Goal: Find contact information: Find contact information

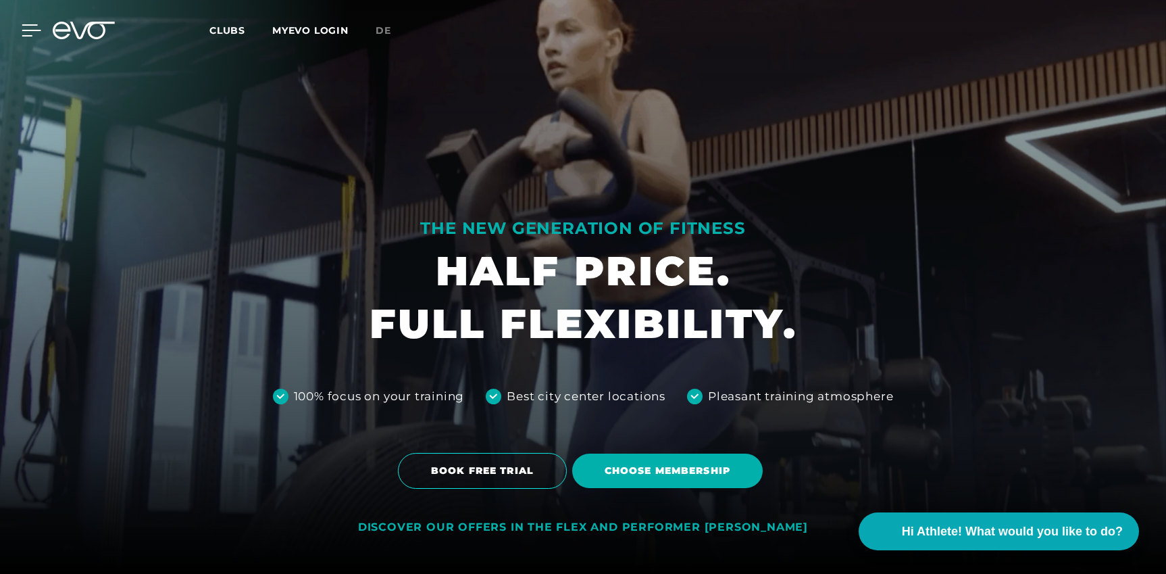
click at [26, 28] on icon at bounding box center [32, 30] width 20 height 12
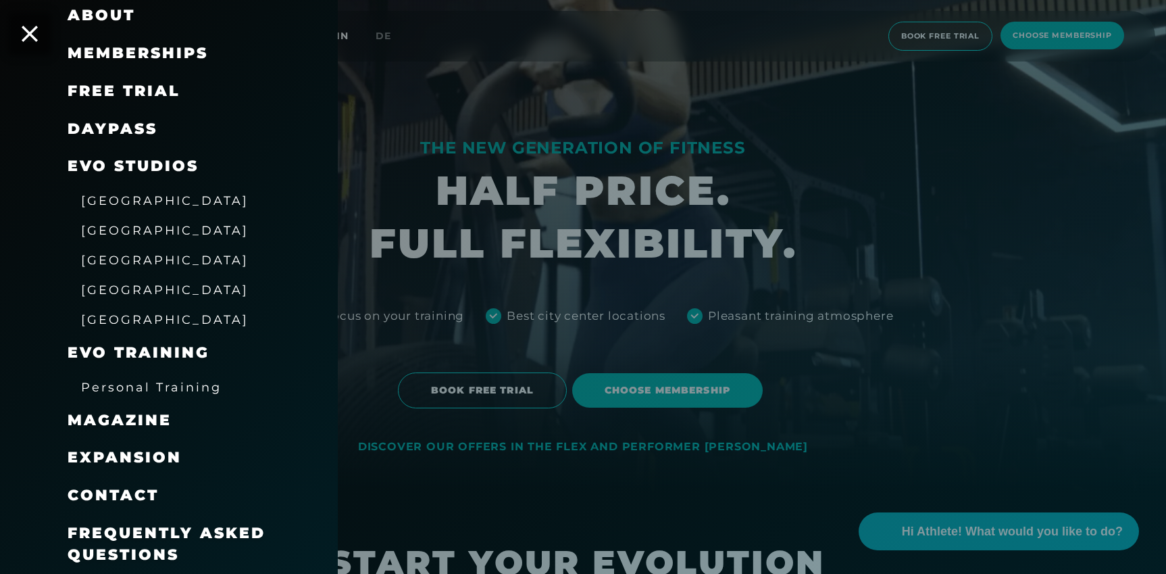
scroll to position [97, 0]
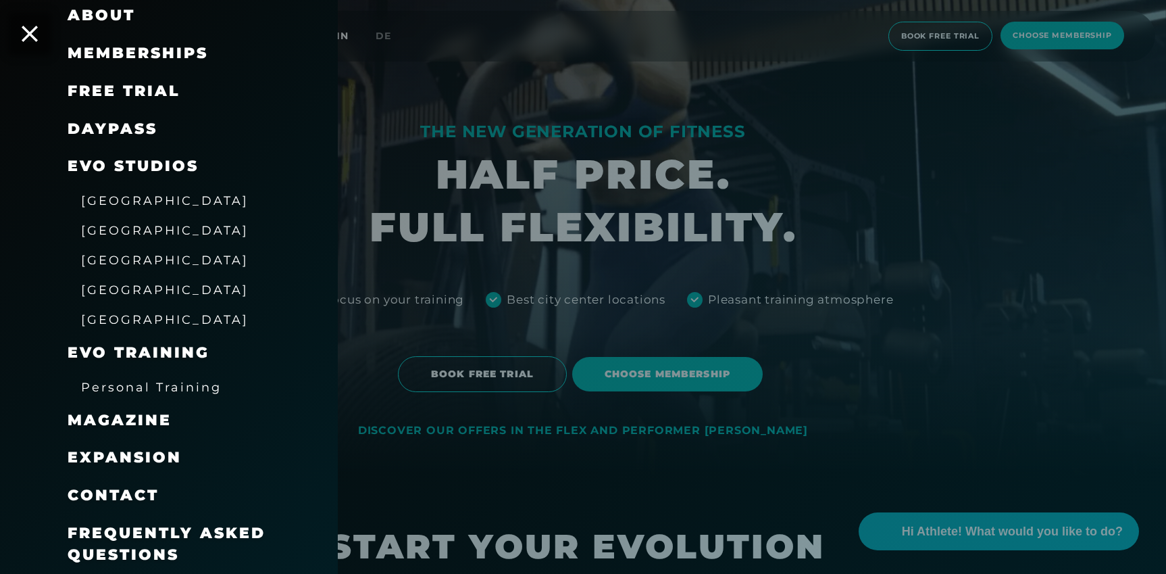
click at [142, 492] on span "Contact" at bounding box center [113, 495] width 91 height 18
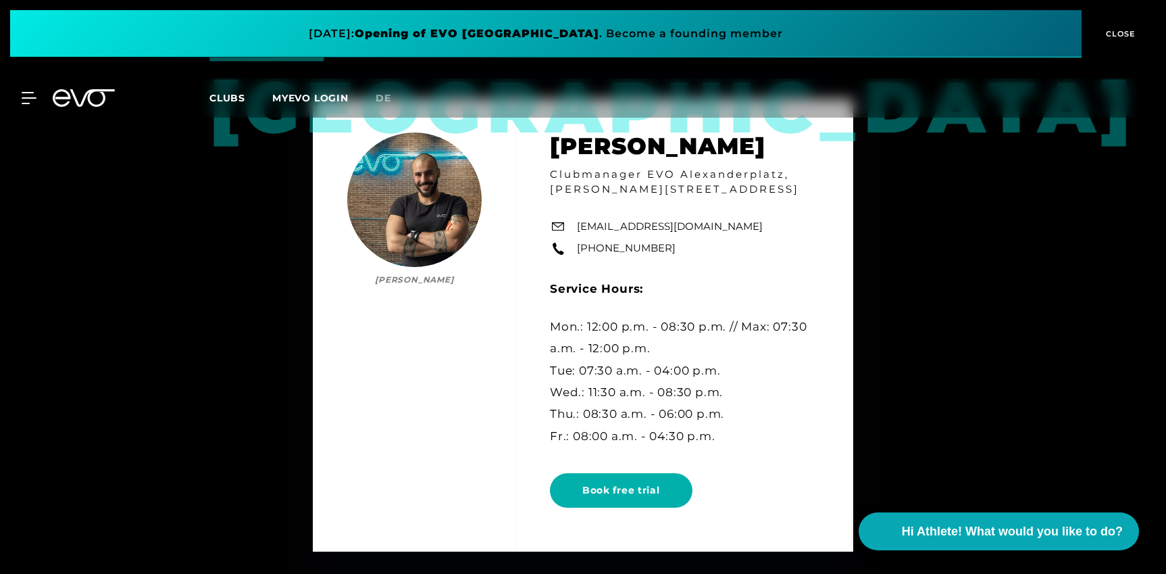
scroll to position [3405, 0]
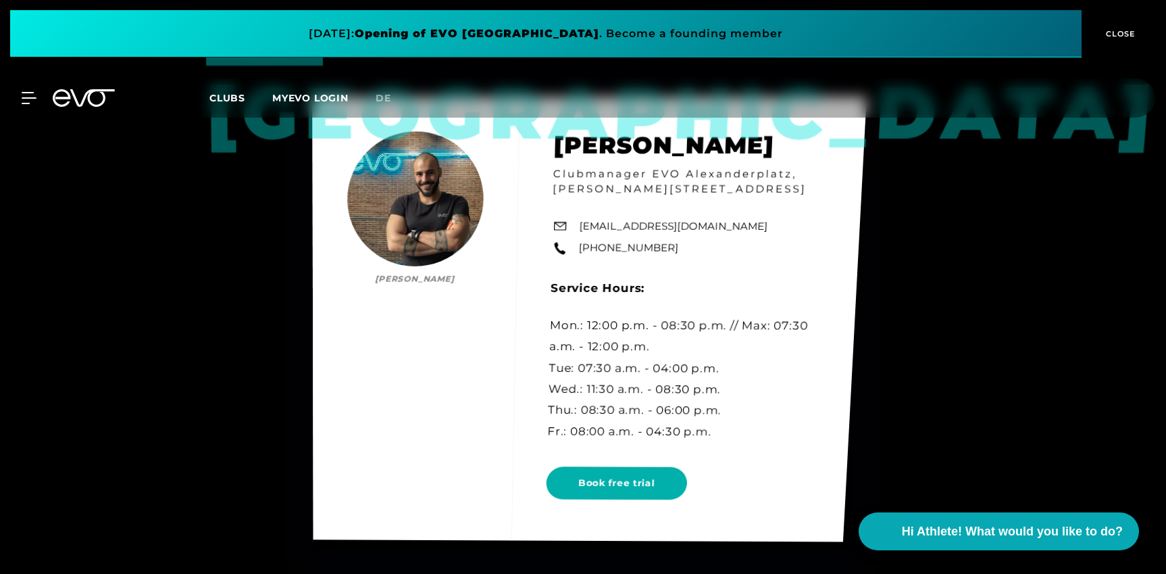
click at [605, 230] on div "Berlin Mo [PERSON_NAME] Clubmanager EVO [GEOGRAPHIC_DATA], Rosa-[STREET_ADDRESS…" at bounding box center [589, 319] width 554 height 445
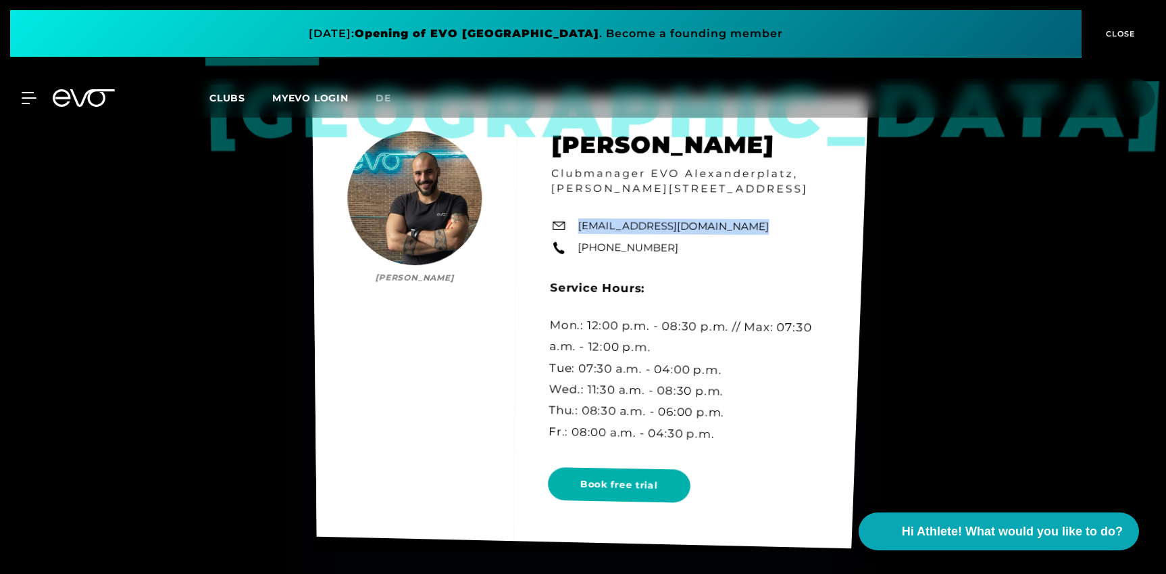
drag, startPoint x: 582, startPoint y: 226, endPoint x: 736, endPoint y: 227, distance: 154.1
click at [736, 227] on div "Berlin Mo [PERSON_NAME] Clubmanager EVO [GEOGRAPHIC_DATA], Rosa-[STREET_ADDRESS…" at bounding box center [590, 321] width 556 height 453
copy link "[EMAIL_ADDRESS][DOMAIN_NAME]"
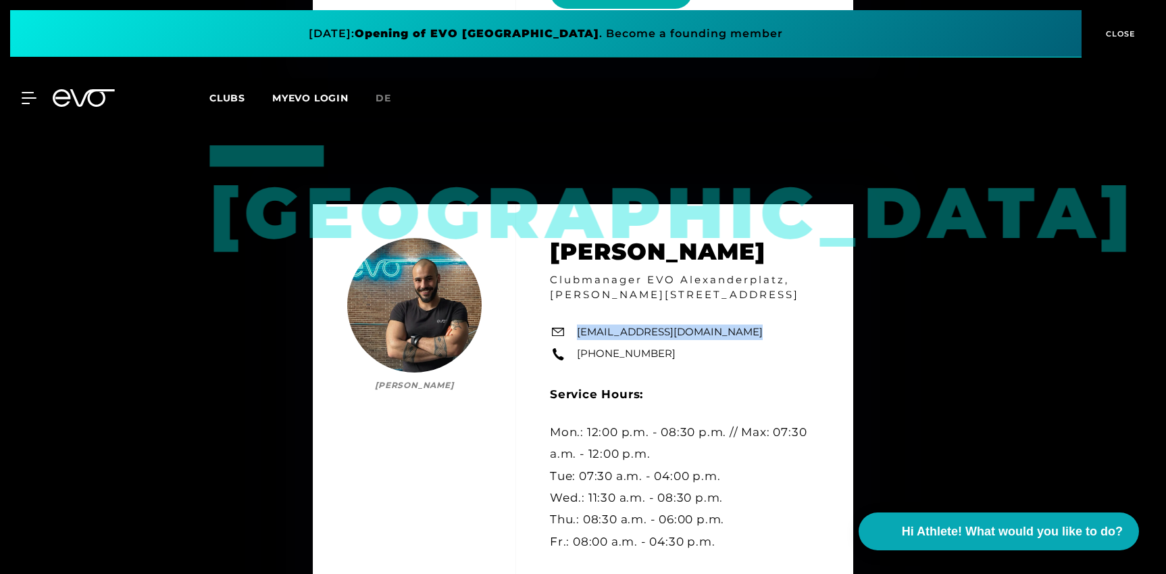
scroll to position [3301, 0]
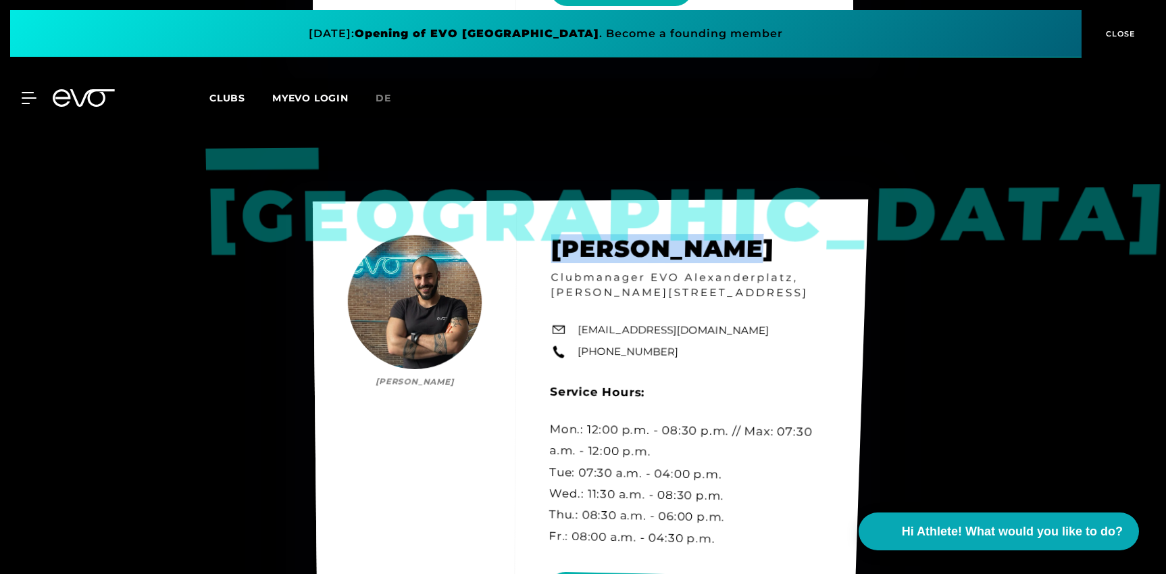
drag, startPoint x: 555, startPoint y: 250, endPoint x: 769, endPoint y: 251, distance: 214.2
click at [769, 251] on div "Berlin Mo [PERSON_NAME] Clubmanager EVO [GEOGRAPHIC_DATA], Rosa-[STREET_ADDRESS…" at bounding box center [590, 426] width 555 height 455
copy h2 "[PERSON_NAME]"
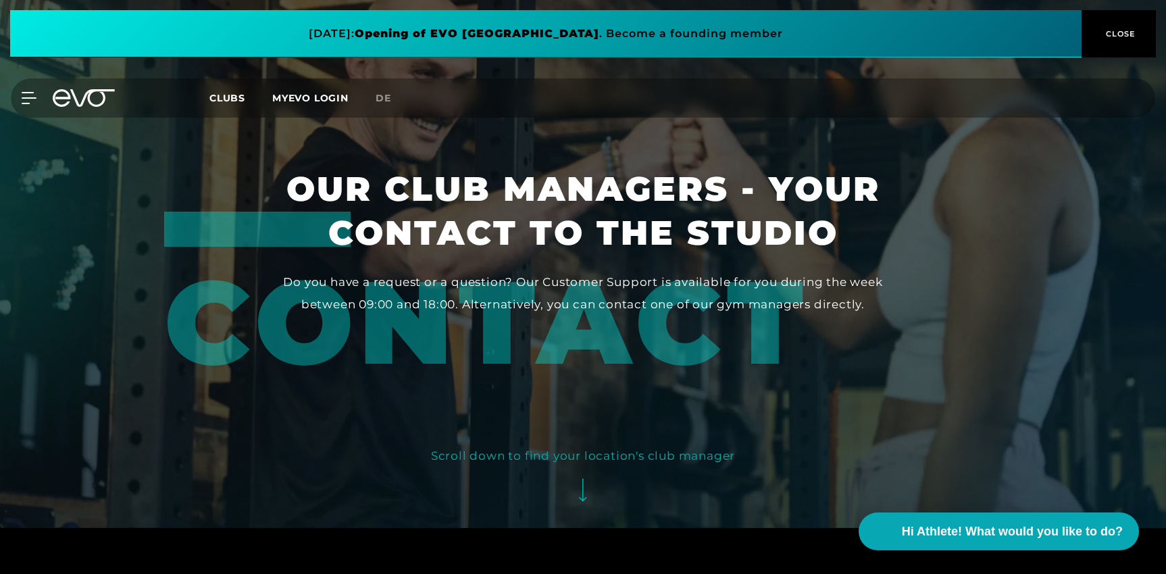
scroll to position [0, 0]
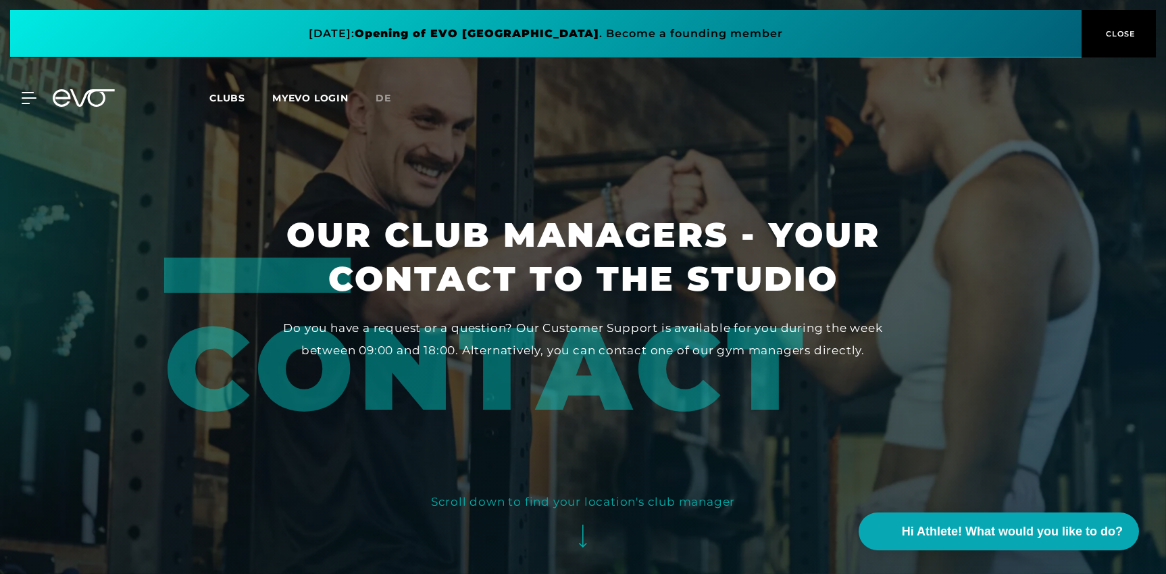
click at [90, 99] on icon at bounding box center [84, 98] width 62 height 18
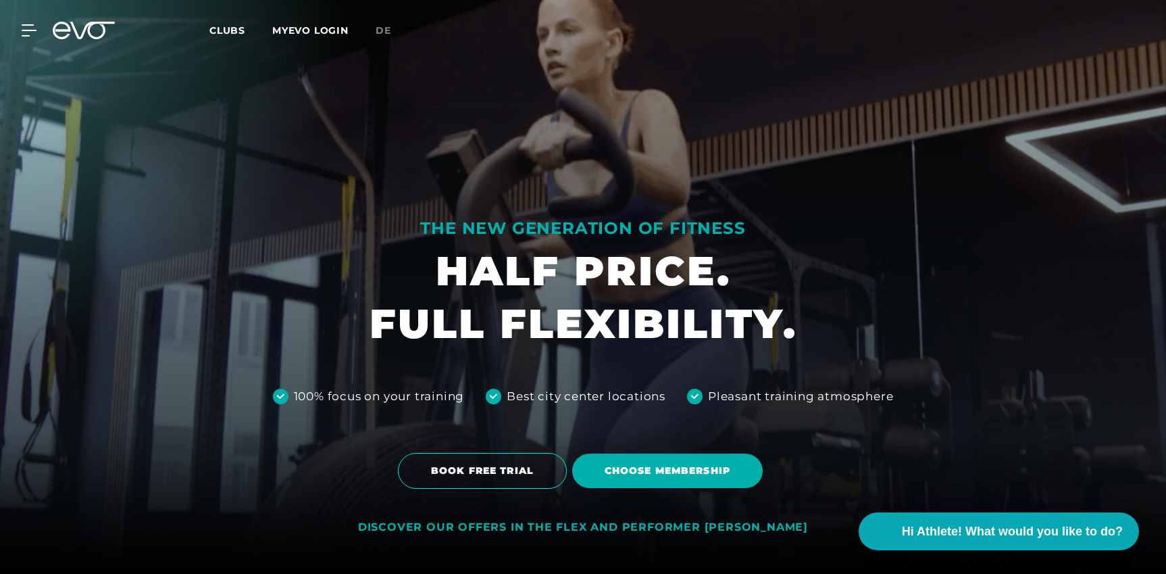
click at [81, 32] on icon at bounding box center [84, 31] width 62 height 18
